Goal: Task Accomplishment & Management: Use online tool/utility

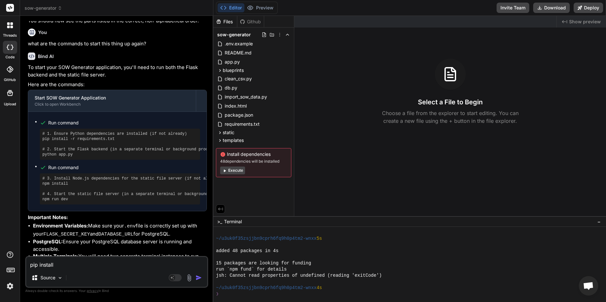
scroll to position [1336, 0]
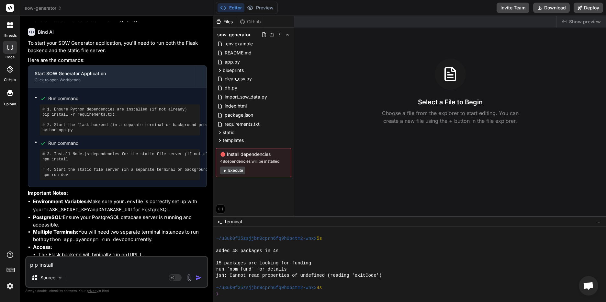
drag, startPoint x: 62, startPoint y: 264, endPoint x: 13, endPoint y: 262, distance: 48.9
click at [13, 262] on div "threads code GitHub Upload sow-generator Created with Pixso. Bind AI Web Search…" at bounding box center [303, 151] width 606 height 302
type textarea "x"
type textarea "t"
type textarea "x"
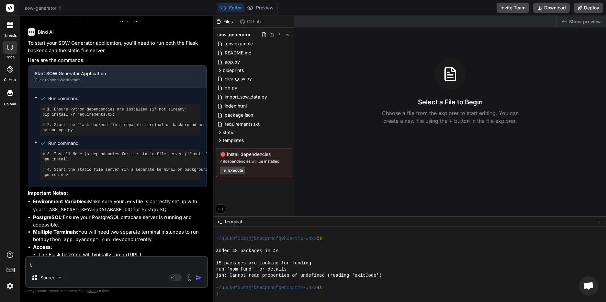
type textarea "th"
type textarea "x"
type textarea "tha"
type textarea "x"
type textarea "that"
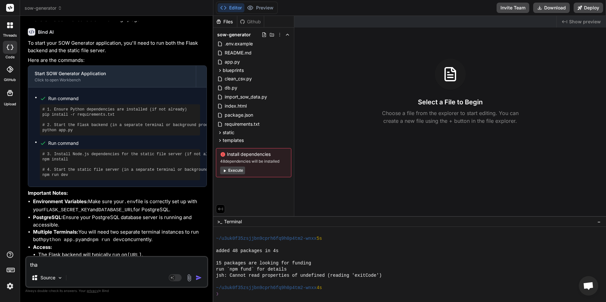
type textarea "x"
type textarea "that"
type textarea "x"
type textarea "that w"
type textarea "x"
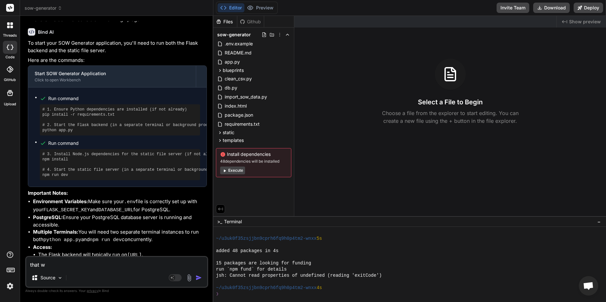
type textarea "that wo"
type textarea "x"
type textarea "that wor"
type textarea "x"
type textarea "that work"
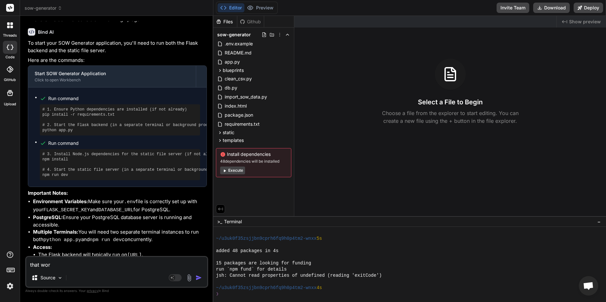
type textarea "x"
type textarea "that worke"
type textarea "x"
type textarea "that worked"
type textarea "x"
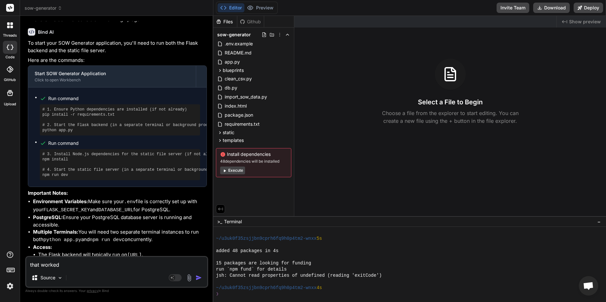
type textarea "that worked"
type textarea "x"
type textarea "that worked p"
type textarea "x"
type textarea "that worked pe"
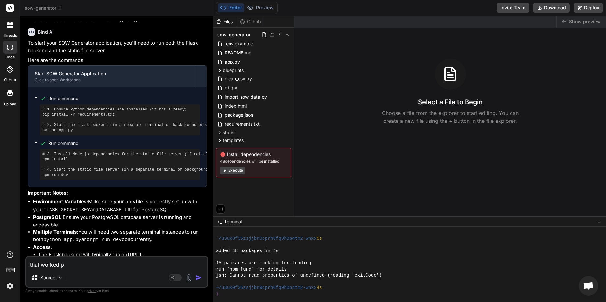
type textarea "x"
type textarea "that worked per"
type textarea "x"
type textarea "that worked perf"
type textarea "x"
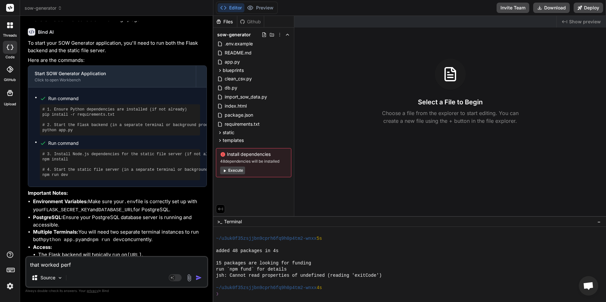
type textarea "that worked perfe"
type textarea "x"
type textarea "that worked perfec"
type textarea "x"
type textarea "that worked perfect"
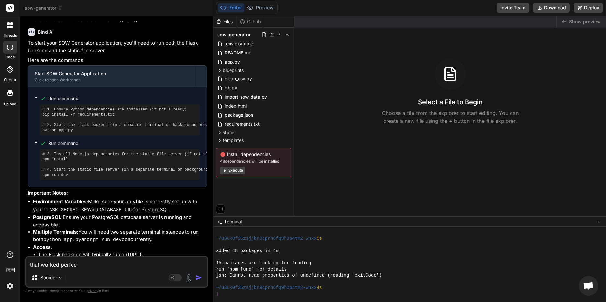
type textarea "x"
type textarea "that worked perfectl"
type textarea "x"
type textarea "that worked perfectly"
type textarea "x"
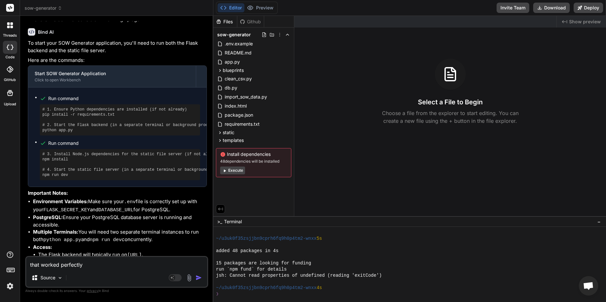
type textarea "that worked perfectly,"
type textarea "x"
type textarea "that worked perfectly,"
type textarea "x"
type textarea "that worked perfectly, t"
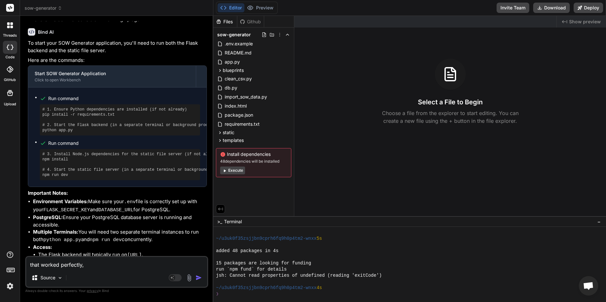
type textarea "x"
type textarea "that worked perfectly, th"
type textarea "x"
type textarea "that worked perfectly, tha"
type textarea "x"
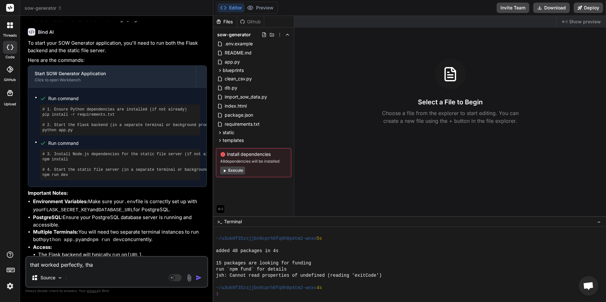
type textarea "that worked perfectly, than"
type textarea "x"
type textarea "that worked perfectly, thank"
type textarea "x"
type textarea "that worked perfectly, thank"
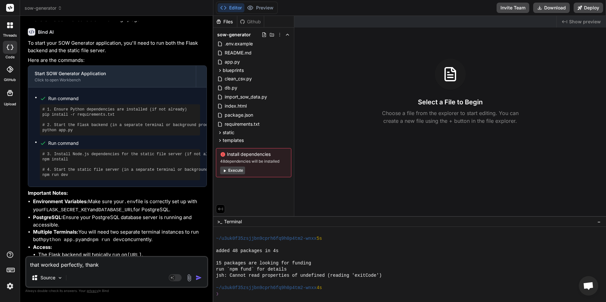
type textarea "x"
type textarea "that worked perfectly, thank y"
type textarea "x"
type textarea "that worked perfectly, thank yo"
type textarea "x"
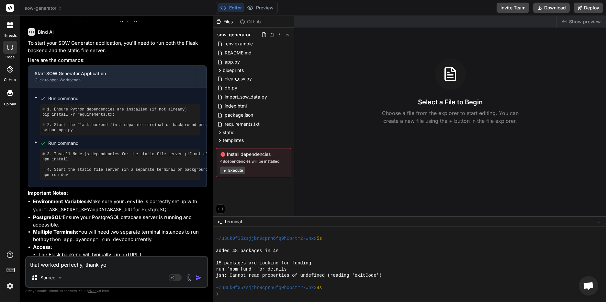
type textarea "that worked perfectly, thank you"
type textarea "x"
type textarea "that worked perfectly, thank you."
type textarea "x"
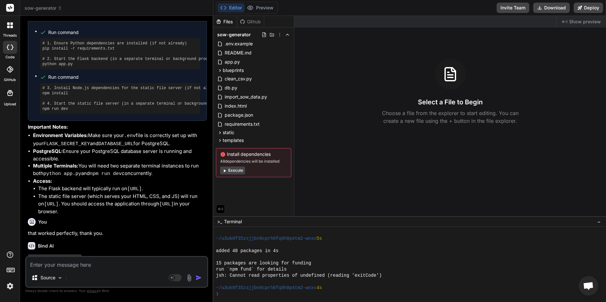
scroll to position [1403, 0]
type textarea "S"
type textarea "x"
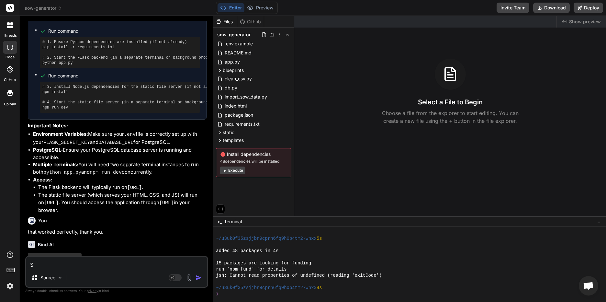
type textarea "So"
type textarea "x"
type textarea "So,"
type textarea "x"
type textarea "So,"
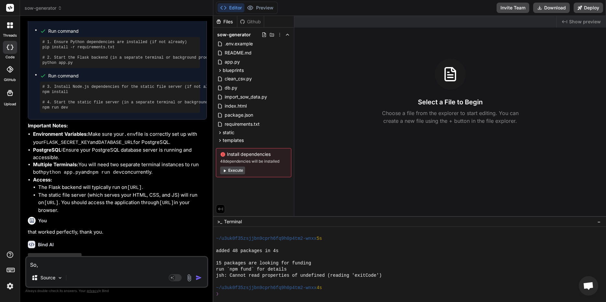
type textarea "x"
type textarea "So, o"
type textarea "x"
type textarea "So, on"
type textarea "x"
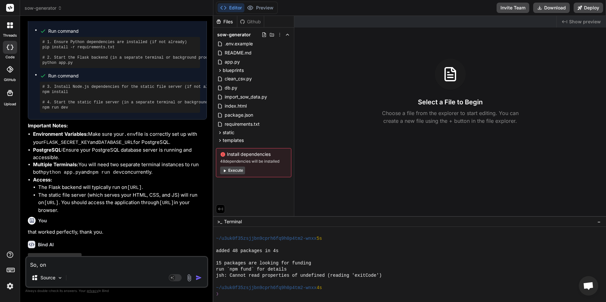
type textarea "So, on"
type textarea "x"
type textarea "So, on t"
type textarea "x"
type textarea "So, on th"
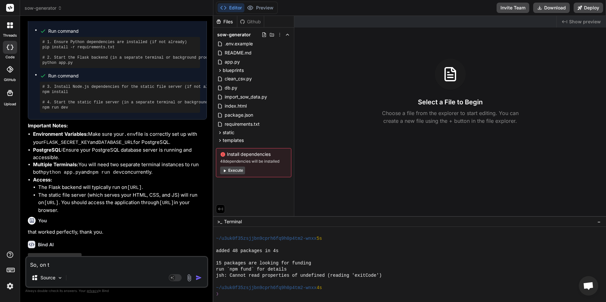
type textarea "x"
type textarea "So, on the"
type textarea "x"
type textarea "So, on the"
type textarea "x"
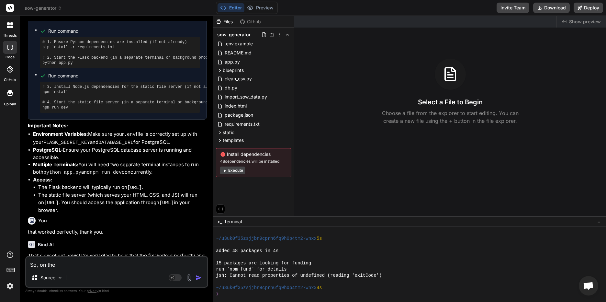
type textarea "So, on the g"
type textarea "x"
type textarea "So, on the ge"
type textarea "x"
type textarea "So, on the get"
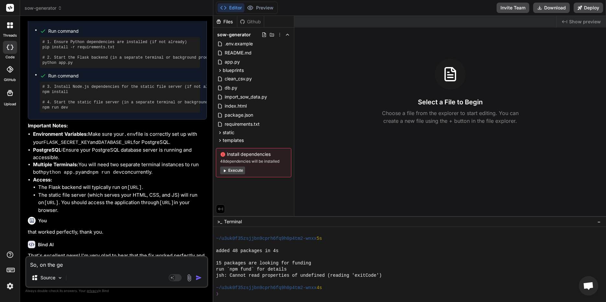
type textarea "x"
type textarea "So, on the get-"
type textarea "x"
type textarea "So, on the get"
type textarea "x"
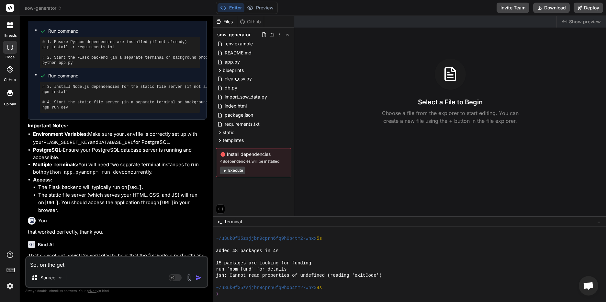
type textarea "So, on the getS"
type textarea "x"
type textarea "So, on the getSo"
type textarea "x"
type textarea "So, on the getS"
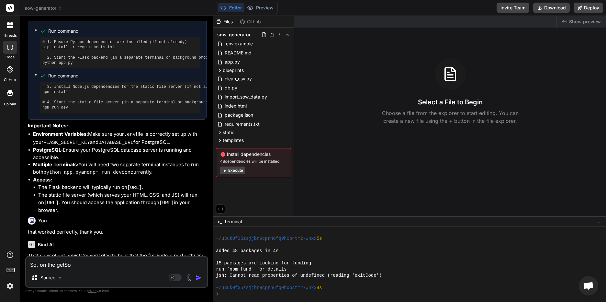
type textarea "x"
type textarea "So, on the get"
type textarea "x"
type textarea "So, on the get"
type textarea "x"
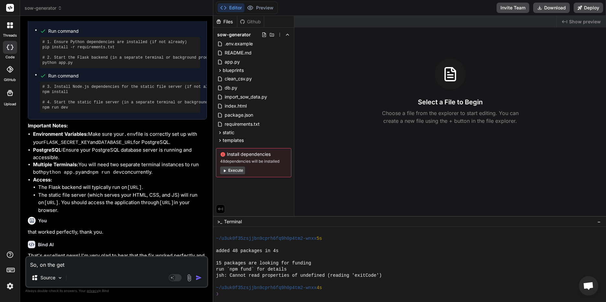
type textarea "So, on the get S"
type textarea "x"
type textarea "So, on the get SO"
type textarea "x"
type textarea "So, on the get SOW"
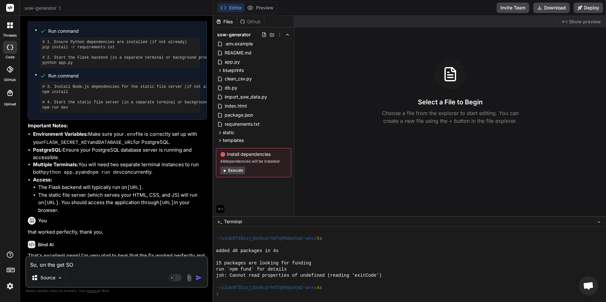
type textarea "x"
type textarea "So, on the get SOWs"
type textarea "x"
type textarea "So, on the get SOWs"
type textarea "x"
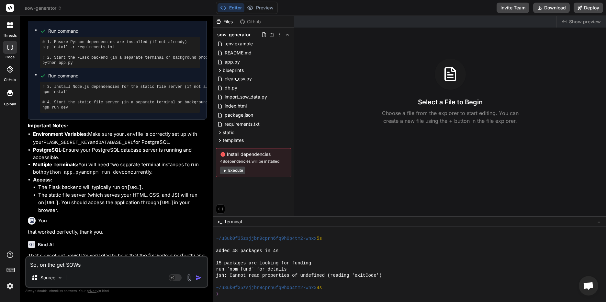
type textarea "So, on the get SOWs ("
type textarea "x"
type textarea "So, on the get SOWs (h"
type textarea "x"
type textarea "So, on the get SOWs (ho"
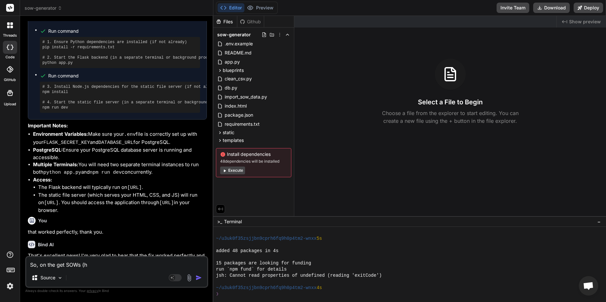
type textarea "x"
type textarea "So, on the get SOWs (hom"
type textarea "x"
type textarea "So, on the get SOWs (home"
type textarea "x"
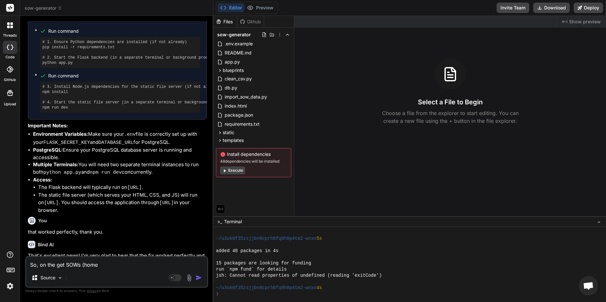
type textarea "So, on the get SOWs (home)"
type textarea "x"
type textarea "So, on the get SOWs (home)"
type textarea "x"
type textarea "So, on the get SOWs (home) p"
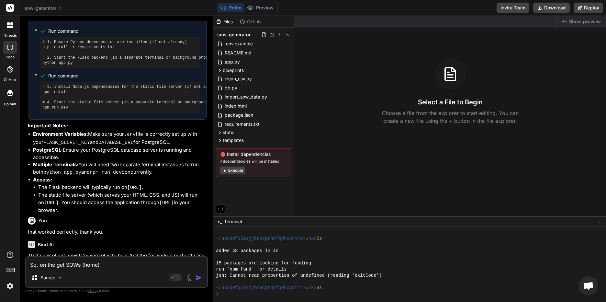
type textarea "x"
type textarea "So, on the get SOWs (home) pa"
type textarea "x"
type textarea "So, on the get SOWs (home) pag"
type textarea "x"
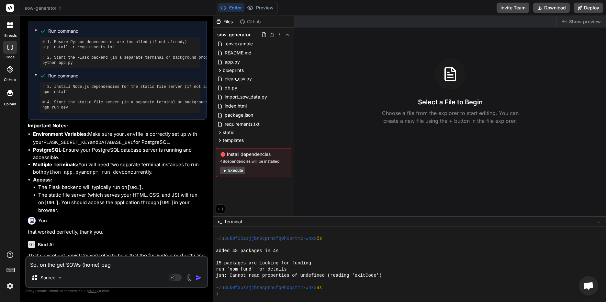
type textarea "So, on the get SOWs (home) page"
type textarea "x"
type textarea "So, on the get SOWs (home) page,"
type textarea "x"
type textarea "So, on the get SOWs (home) page,"
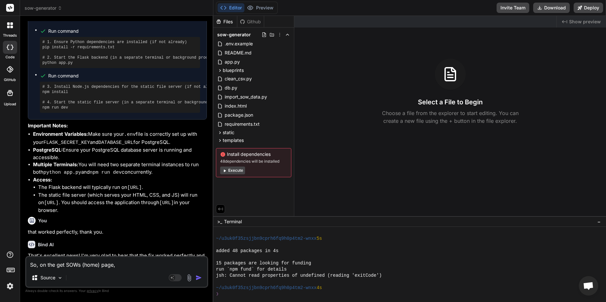
type textarea "x"
type textarea "So, on the get SOWs (home) page, t"
type textarea "x"
type textarea "So, on the get SOWs (home) page, th"
type textarea "x"
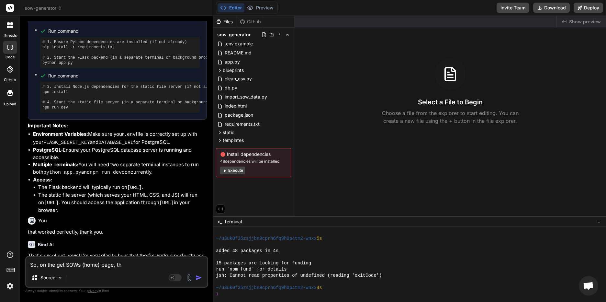
type textarea "So, on the get SOWs (home) page, the"
type textarea "x"
type textarea "So, on the get SOWs (home) page, the"
type textarea "x"
type textarea "So, on the get SOWs (home) page, the b"
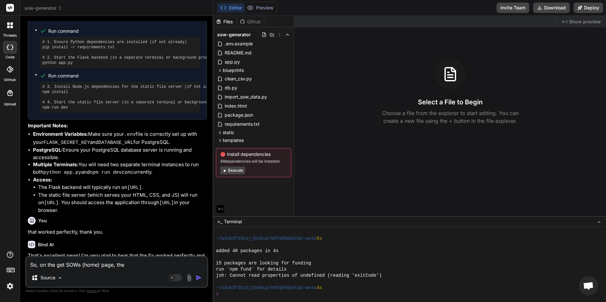
type textarea "x"
type textarea "So, on the get SOWs (home) page, the bo"
type textarea "x"
type textarea "So, on the get SOWs (home) page, the box"
type textarea "x"
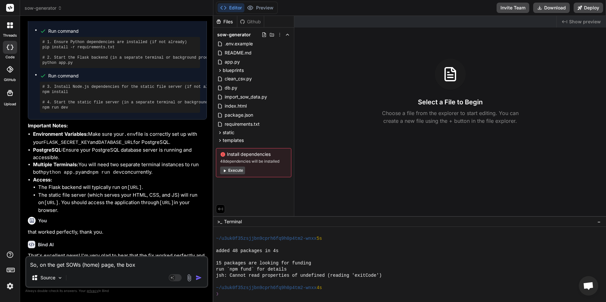
type textarea "So, on the get SOWs (home) page, the box"
type textarea "x"
type textarea "So, on the get SOWs (home) page, the box w"
type textarea "x"
type textarea "So, on the get SOWs (home) page, the box whe"
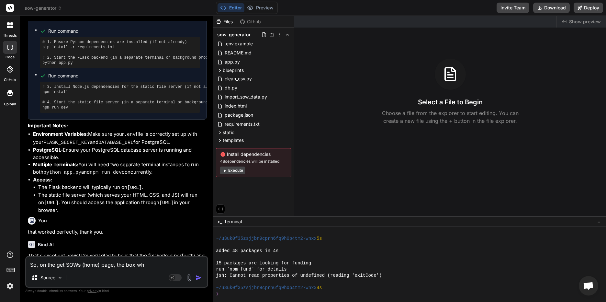
type textarea "x"
type textarea "So, on the get SOWs (home) page, the box wher"
type textarea "x"
type textarea "So, on the get SOWs (home) page, the box where"
type textarea "x"
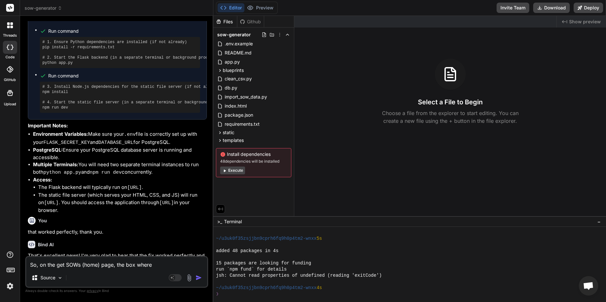
type textarea "So, on the get SOWs (home) page, the box where"
type textarea "x"
type textarea "So, on the get SOWs (home) page, the box where I"
type textarea "x"
type textarea "So, on the get SOWs (home) page, the box where I"
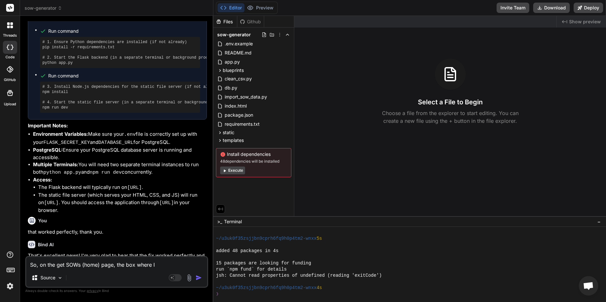
type textarea "x"
type textarea "So, on the get SOWs (home) page, the box where I s"
type textarea "x"
type textarea "So, on the get SOWs (home) page, the box where I se"
type textarea "x"
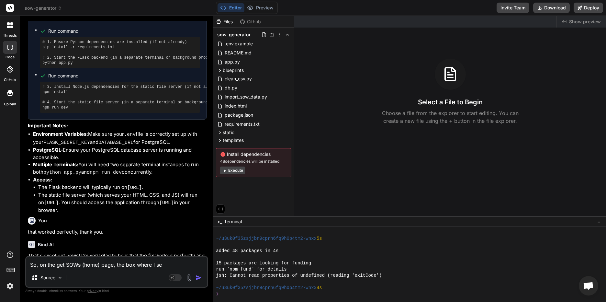
type textarea "So, on the get SOWs (home) page, the box where I sel"
type textarea "x"
type textarea "So, on the get SOWs (home) page, the box where I sele"
type textarea "x"
type textarea "So, on the get SOWs (home) page, the box where I selec"
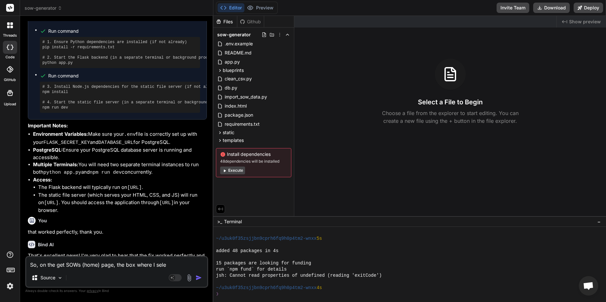
type textarea "x"
type textarea "So, on the get SOWs (home) page, the box where I select"
type textarea "x"
type textarea "So, on the get SOWs (home) page, the box where I select"
type textarea "x"
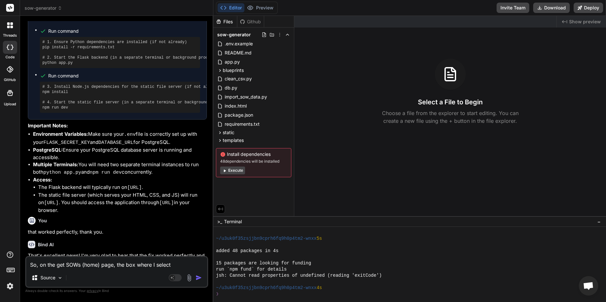
type textarea "So, on the get SOWs (home) page, the box where I select S"
type textarea "x"
type textarea "So, on the get SOWs (home) page, the box where I select SO"
type textarea "x"
type textarea "So, on the get SOWs (home) page, the box where I select SOW"
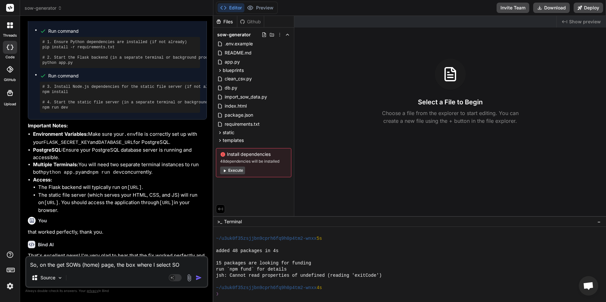
type textarea "x"
type textarea "So, on the get SOWs (home) page, the box where I select SOWs"
type textarea "x"
type textarea "So, on the get SOWs (home) page, the box where I select SOWs,"
type textarea "x"
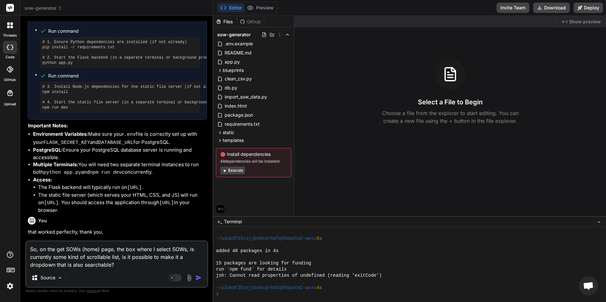
click at [198, 278] on img "button" at bounding box center [198, 277] width 6 height 6
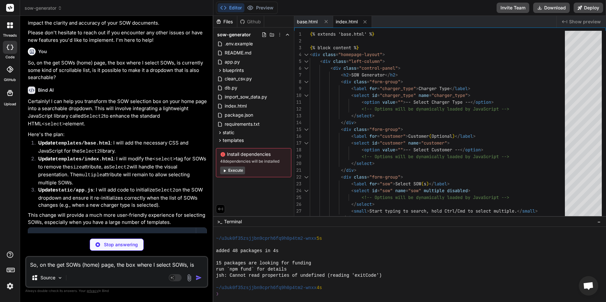
scroll to position [1686, 0]
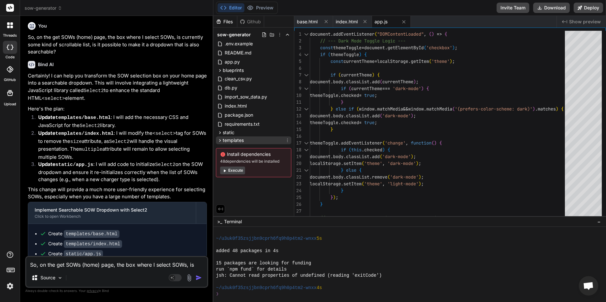
click at [221, 138] on icon at bounding box center [219, 139] width 5 height 5
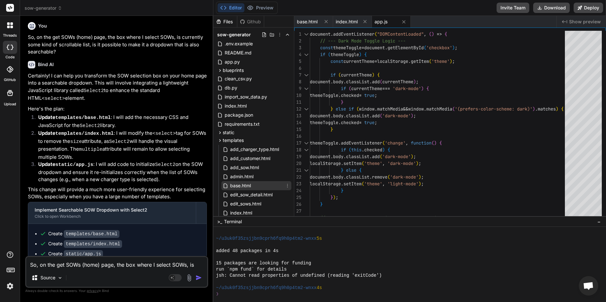
click at [242, 186] on span "base.html" at bounding box center [240, 185] width 22 height 8
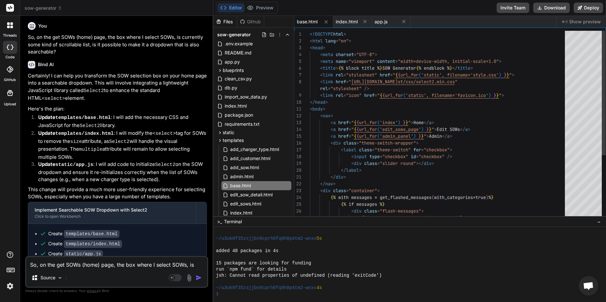
click at [404, 105] on div "<!DOCTYPE html > < html lang = "en" > < head > < meta charset = "UTF-8" > < met…" at bounding box center [439, 173] width 259 height 285
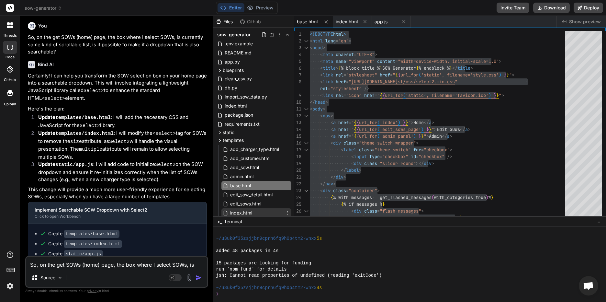
click at [249, 214] on span "index.html" at bounding box center [240, 213] width 23 height 8
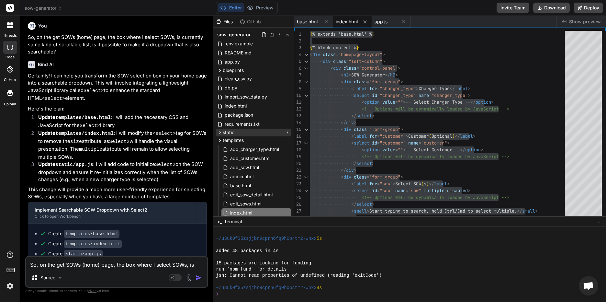
click at [223, 132] on span "static" at bounding box center [229, 132] width 12 height 6
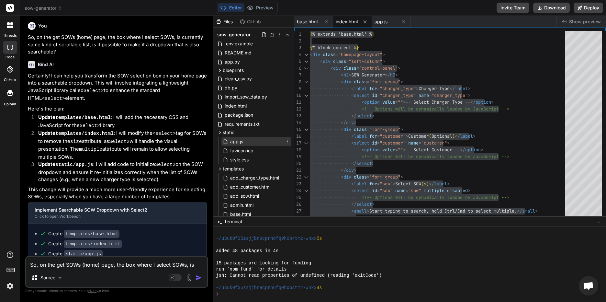
click at [248, 140] on div "app.js" at bounding box center [256, 141] width 70 height 9
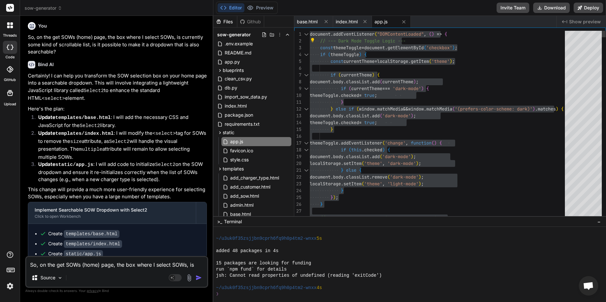
click at [61, 262] on textarea "So, on the get SOWs (home) page, the box where I select SOWs, is currently some…" at bounding box center [116, 263] width 181 height 12
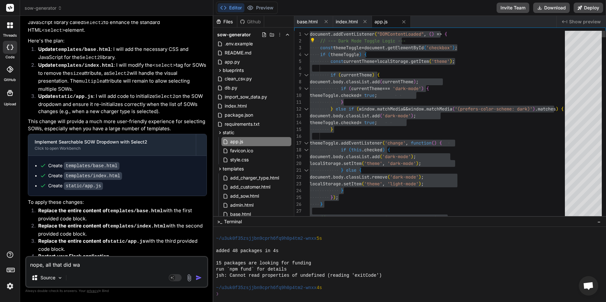
scroll to position [1755, 0]
click at [147, 221] on li "Replace the entire content of templates/index.html with the second provided cod…" at bounding box center [120, 228] width 174 height 15
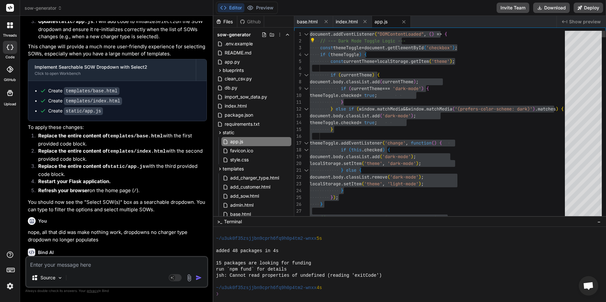
scroll to position [1829, 0]
drag, startPoint x: 124, startPoint y: 203, endPoint x: 127, endPoint y: 193, distance: 10.6
click at [124, 228] on p "nope, all that did was make nothing work, dropdowns no charger type dropdown no…" at bounding box center [117, 235] width 179 height 15
click at [50, 262] on textarea at bounding box center [116, 263] width 181 height 12
click at [59, 267] on span "‌" at bounding box center [81, 269] width 107 height 5
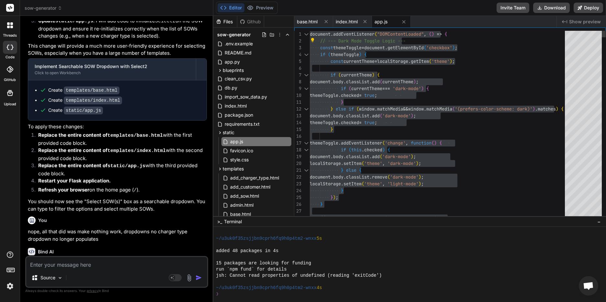
click at [160, 198] on p "You should now see the "Select SOW(s)" box as a searchable dropdown. You can ty…" at bounding box center [117, 205] width 179 height 15
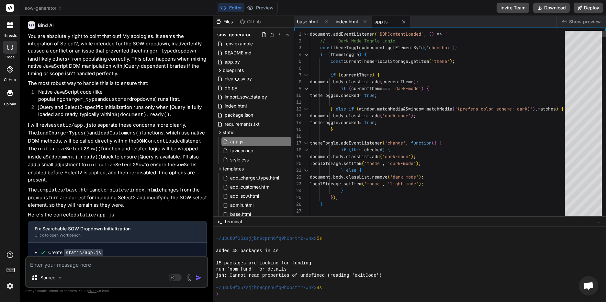
scroll to position [2085, 0]
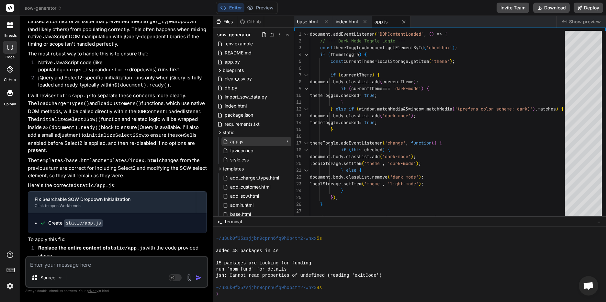
click at [240, 143] on span "app.js" at bounding box center [236, 141] width 14 height 8
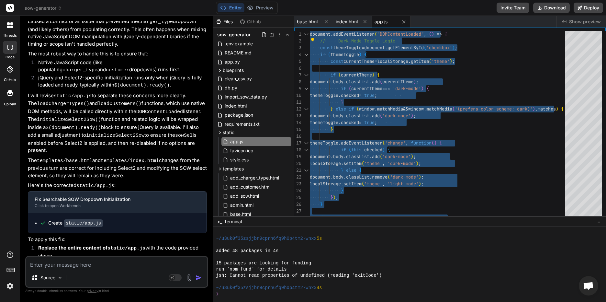
click at [61, 263] on textarea at bounding box center [116, 263] width 181 height 12
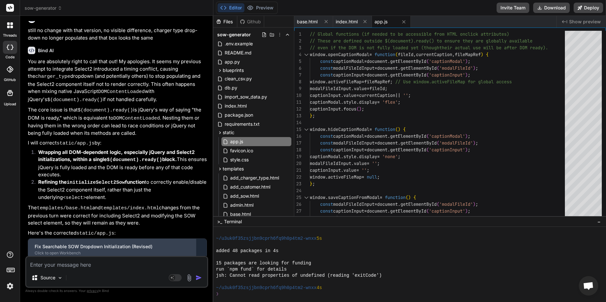
scroll to position [2407, 0]
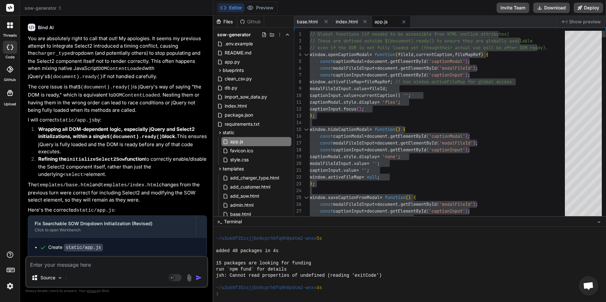
click at [69, 261] on textarea at bounding box center [116, 263] width 181 height 12
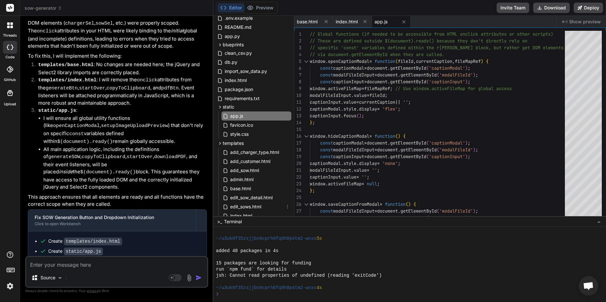
scroll to position [65, 0]
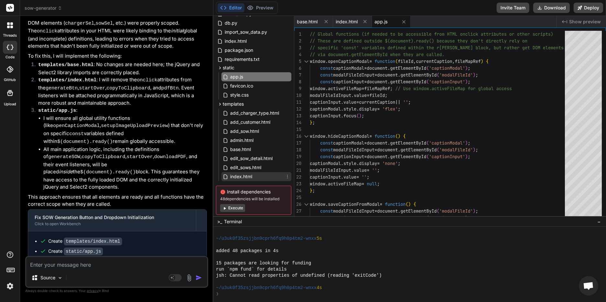
click at [245, 173] on span "index.html" at bounding box center [240, 176] width 23 height 8
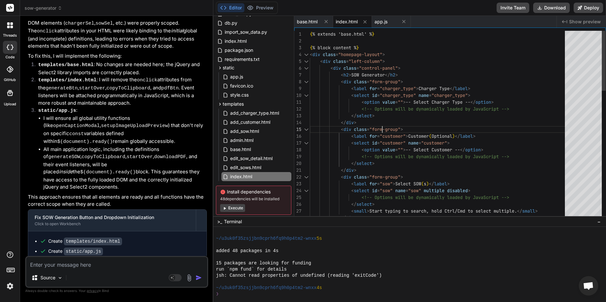
scroll to position [0, 0]
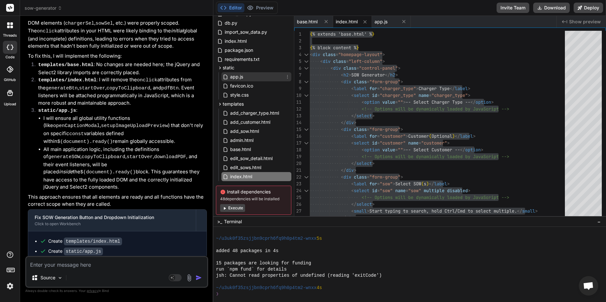
click at [243, 75] on span "app.js" at bounding box center [236, 77] width 14 height 8
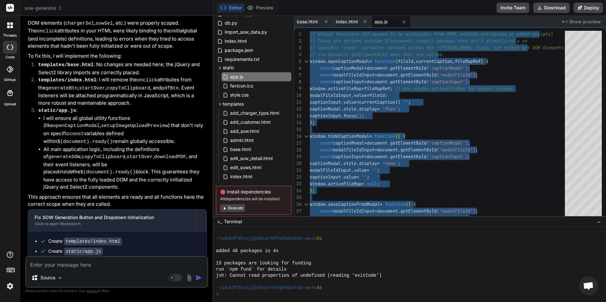
click at [71, 264] on textarea at bounding box center [116, 263] width 181 height 12
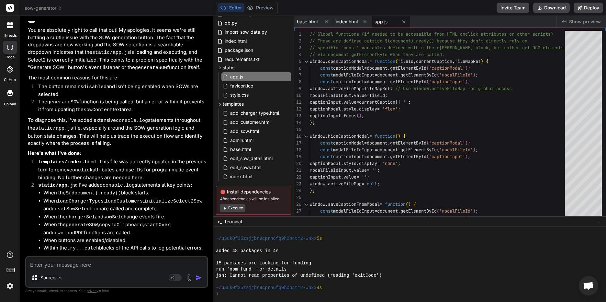
scroll to position [3206, 0]
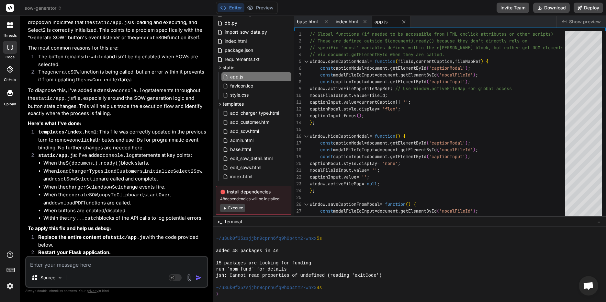
click at [91, 264] on textarea at bounding box center [116, 263] width 181 height 12
click at [255, 74] on div "app.js" at bounding box center [256, 76] width 70 height 9
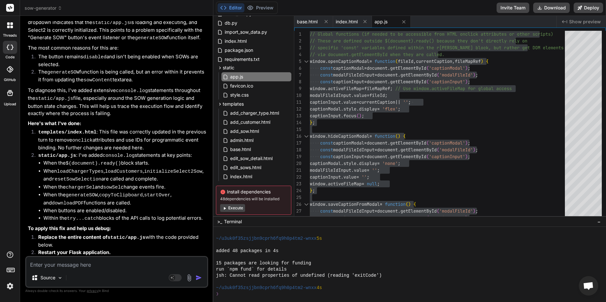
click at [67, 261] on textarea at bounding box center [116, 263] width 181 height 12
paste textarea "SOW Generation page elements found. Proceeding with initialization. app.js:265 …"
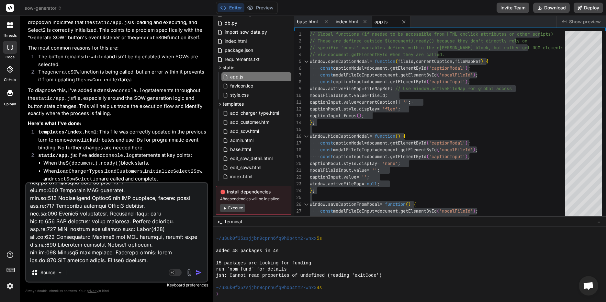
click at [201, 272] on img "button" at bounding box center [198, 272] width 6 height 6
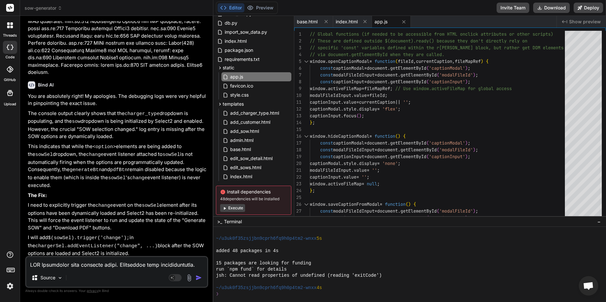
scroll to position [3656, 0]
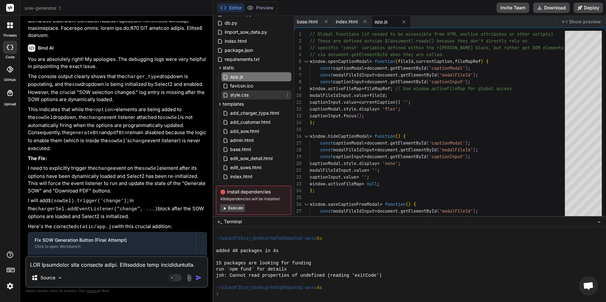
click at [247, 96] on span "style.css" at bounding box center [239, 95] width 20 height 8
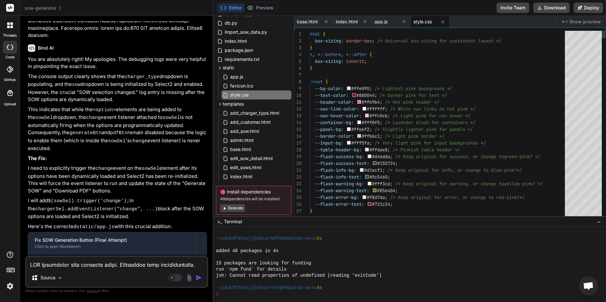
click at [221, 68] on icon at bounding box center [219, 67] width 5 height 5
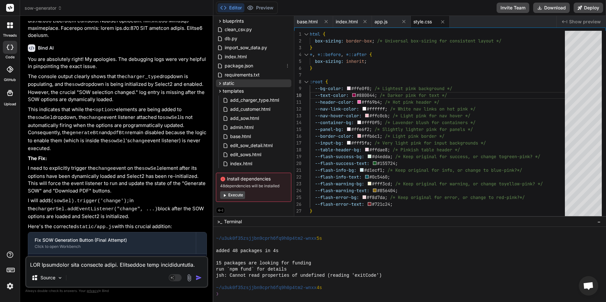
scroll to position [49, 0]
click at [221, 90] on icon at bounding box center [219, 90] width 5 height 5
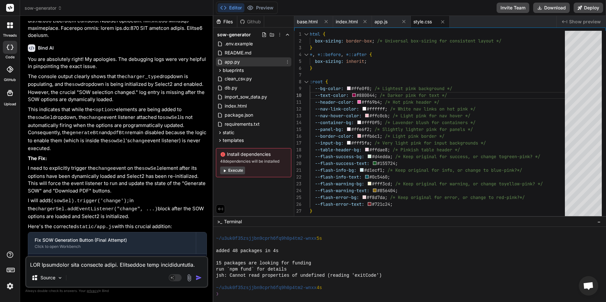
click at [239, 62] on span "app.py" at bounding box center [232, 62] width 16 height 8
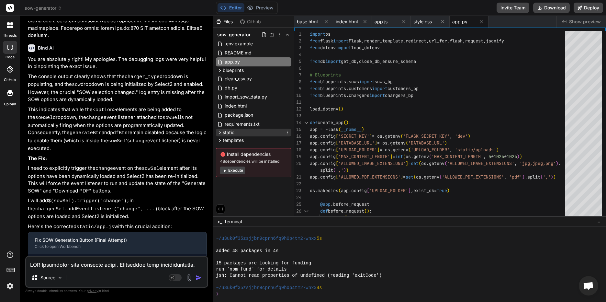
click at [217, 129] on div "static" at bounding box center [253, 132] width 75 height 8
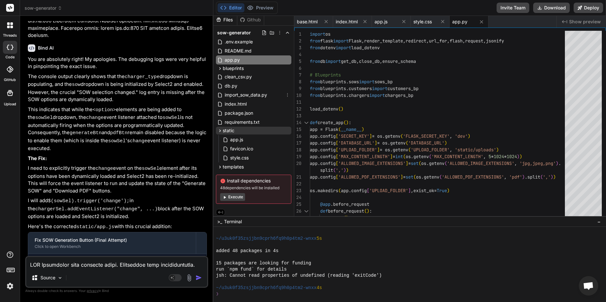
scroll to position [4, 0]
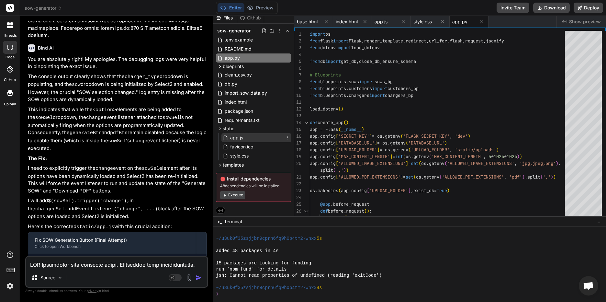
click at [247, 136] on div "app.js" at bounding box center [256, 137] width 70 height 9
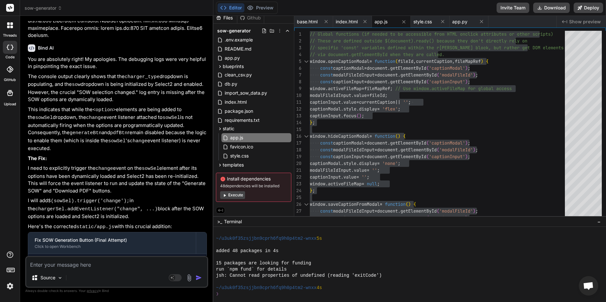
click at [52, 264] on textarea at bounding box center [116, 263] width 181 height 12
paste textarea "app.js:210 jQuery document ready. Initializing SOW Generator page logic. app.js…"
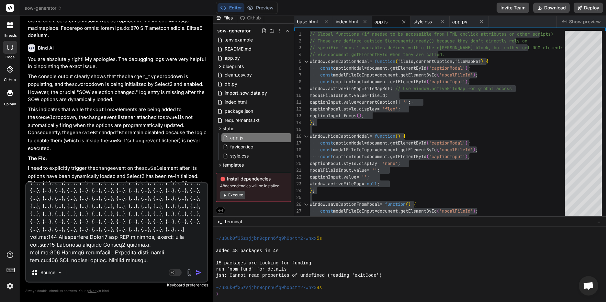
click at [199, 272] on img "button" at bounding box center [198, 272] width 6 height 6
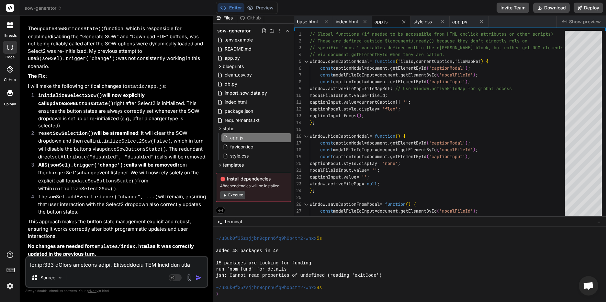
scroll to position [4353, 0]
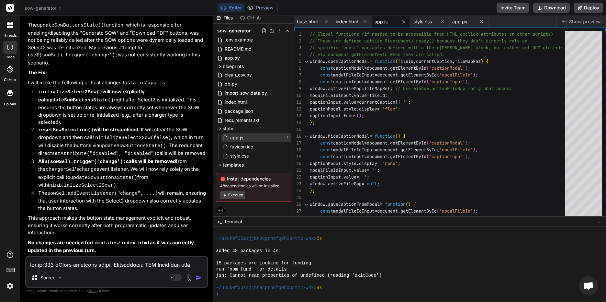
click at [228, 134] on div "app.js" at bounding box center [233, 138] width 21 height 8
click at [245, 140] on div "app.js" at bounding box center [256, 137] width 70 height 9
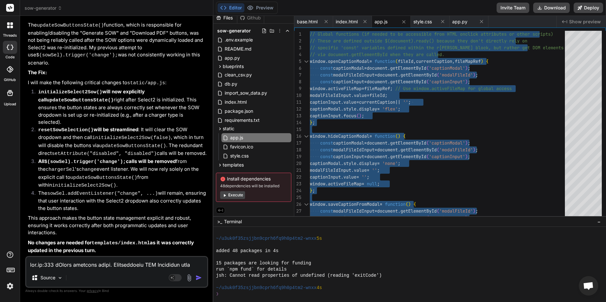
click at [49, 260] on textarea at bounding box center [116, 263] width 181 height 12
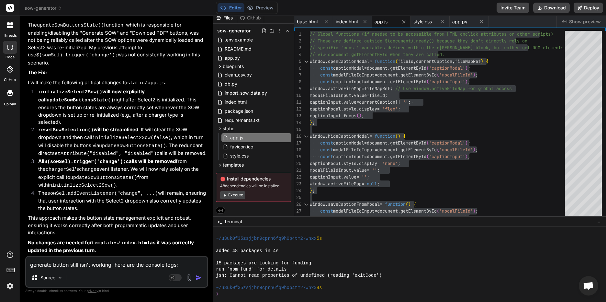
paste textarea "jQuery document ready. Initializing SOW Generator page logic. app.js:306 SOW Ge…"
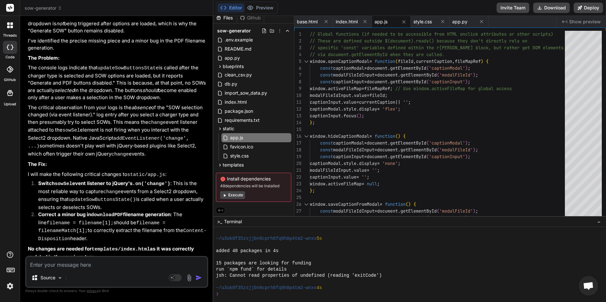
scroll to position [4992, 0]
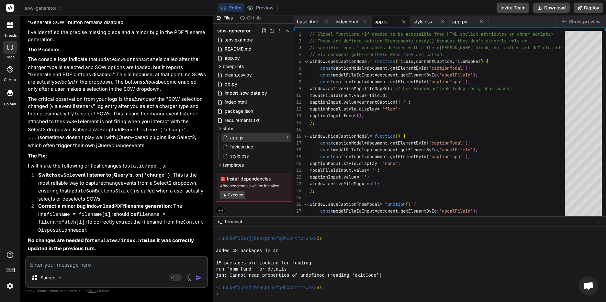
click at [236, 136] on span "app.js" at bounding box center [236, 138] width 14 height 8
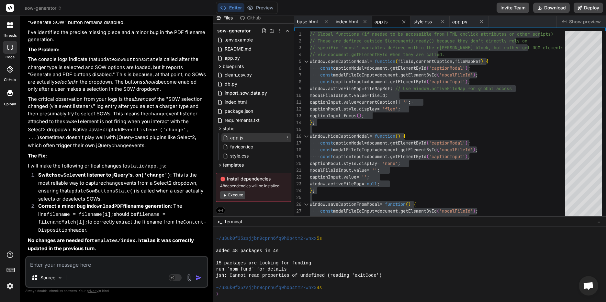
click at [236, 138] on span "app.js" at bounding box center [236, 138] width 14 height 8
click at [548, 8] on button "Download" at bounding box center [551, 8] width 37 height 10
